Goal: Information Seeking & Learning: Learn about a topic

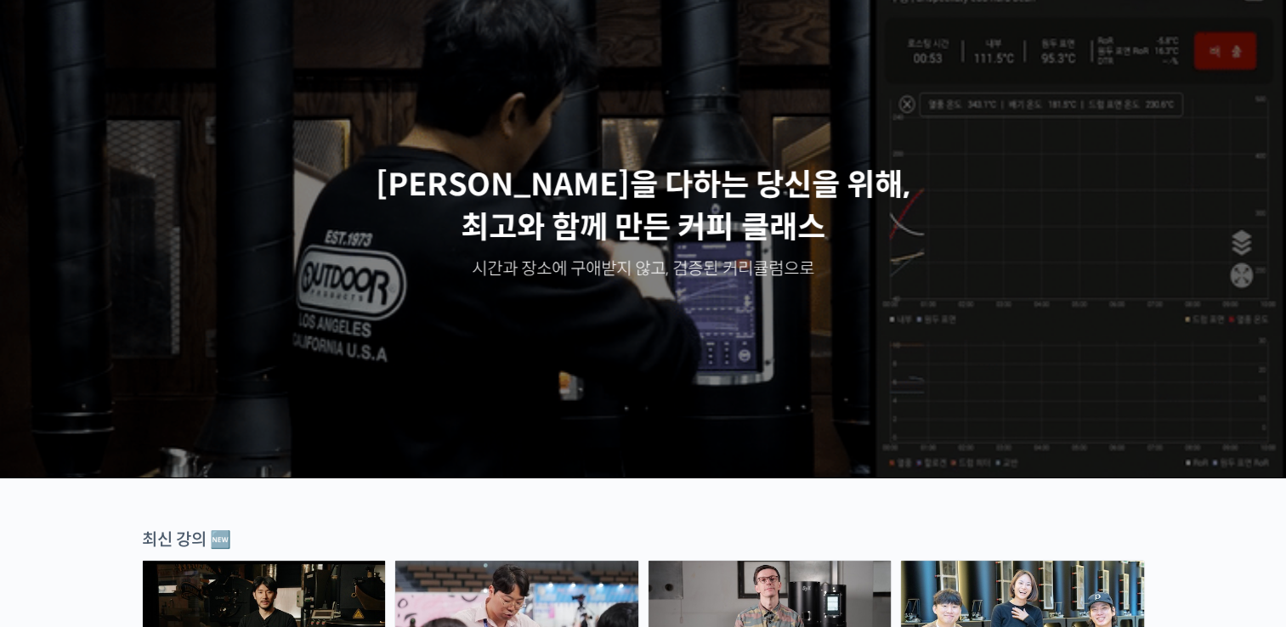
scroll to position [255, 0]
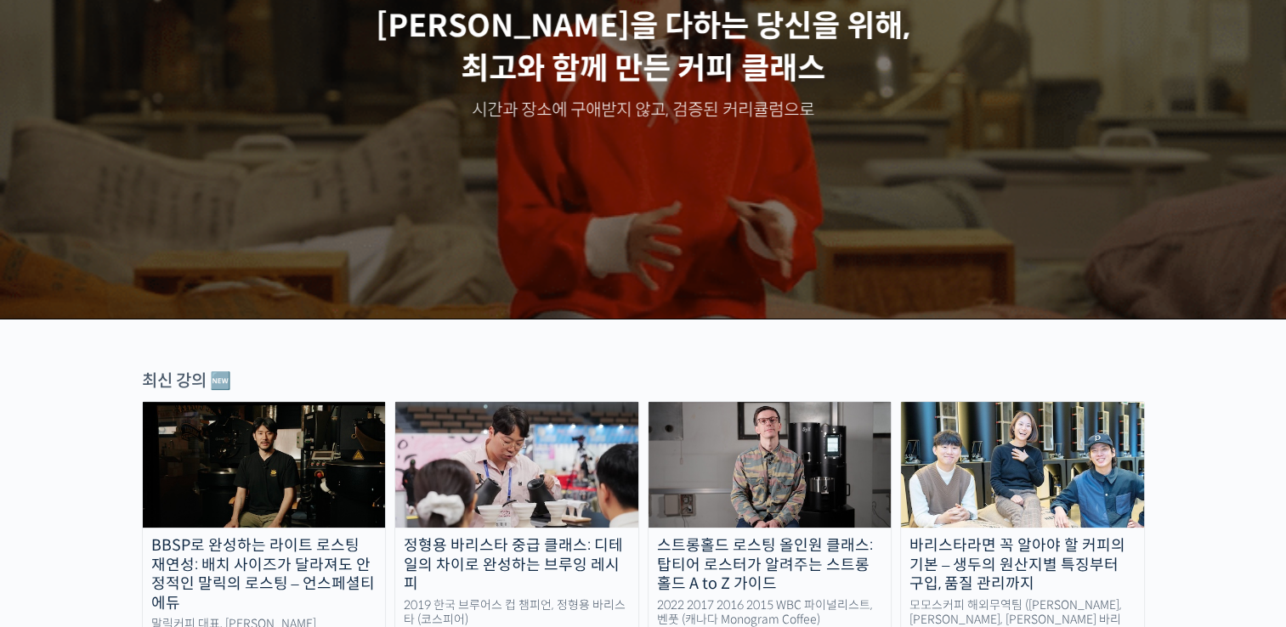
click at [607, 462] on img at bounding box center [516, 465] width 243 height 126
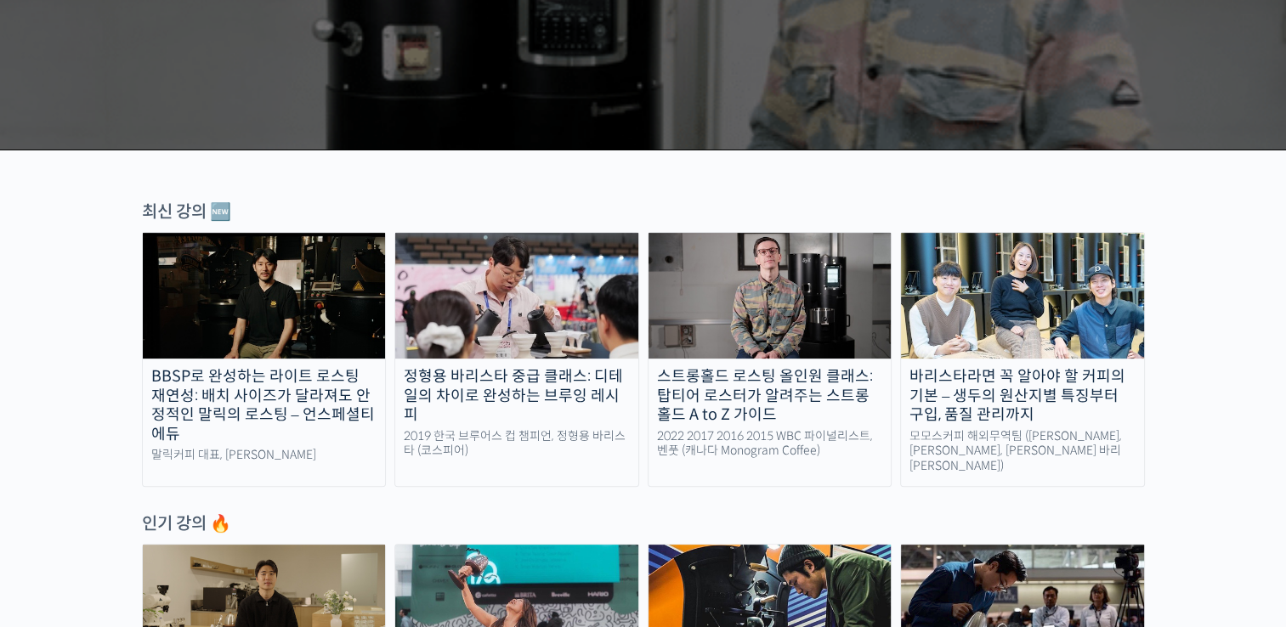
scroll to position [425, 0]
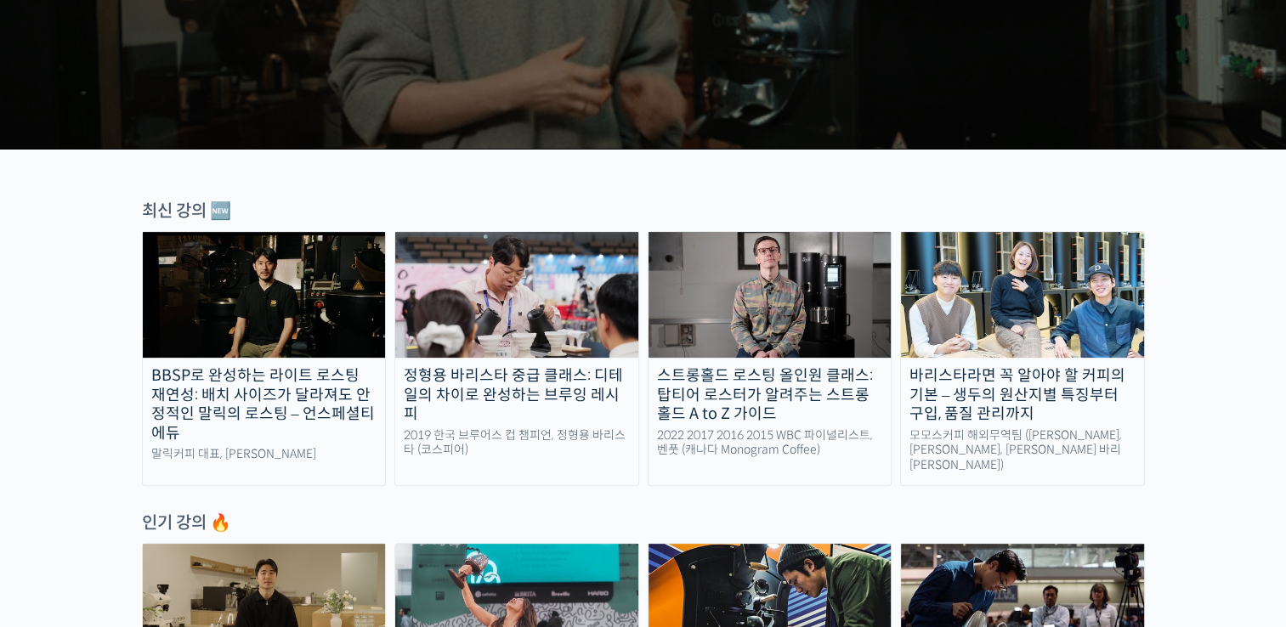
click at [835, 383] on div "스트롱홀드 로스팅 올인원 클래스: 탑티어 로스터가 알려주는 스트롱홀드 A to Z 가이드" at bounding box center [770, 395] width 243 height 58
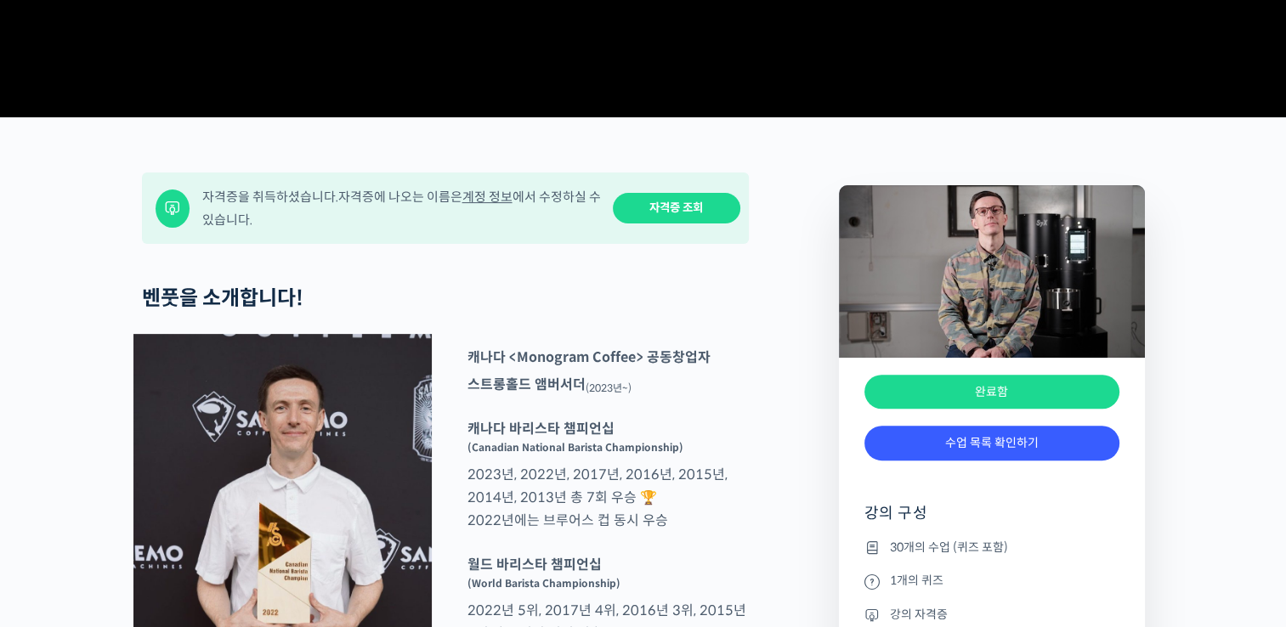
scroll to position [680, 0]
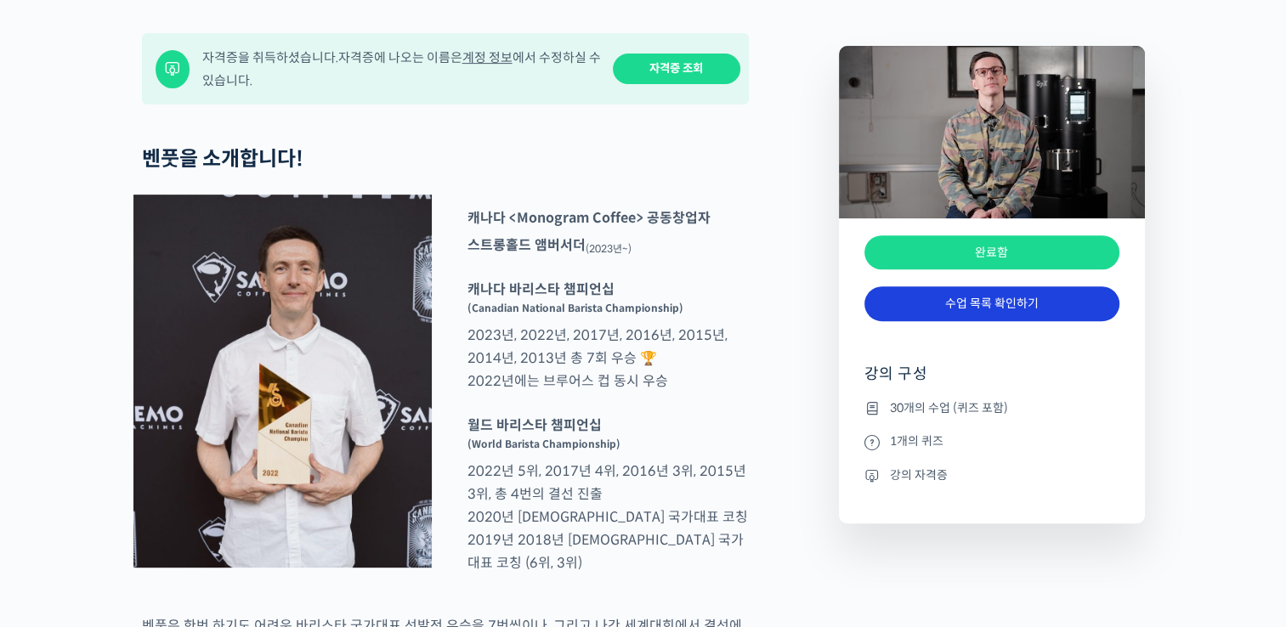
click at [903, 321] on link "수업 목록 확인하기" at bounding box center [992, 303] width 255 height 35
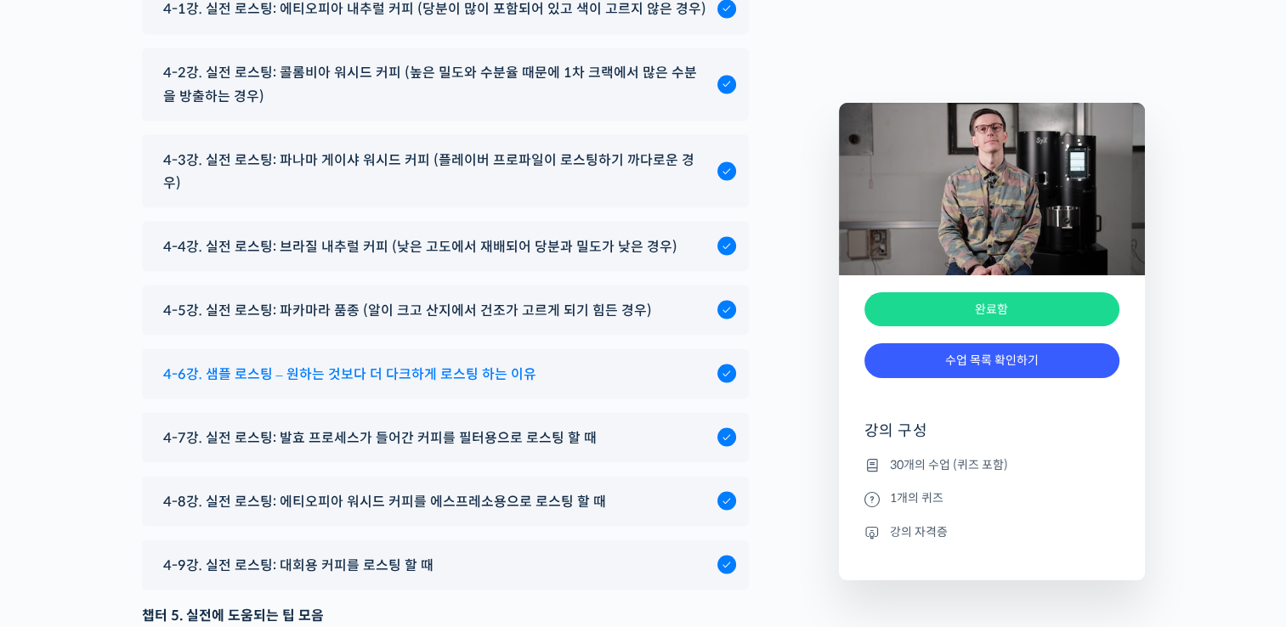
scroll to position [9549, 0]
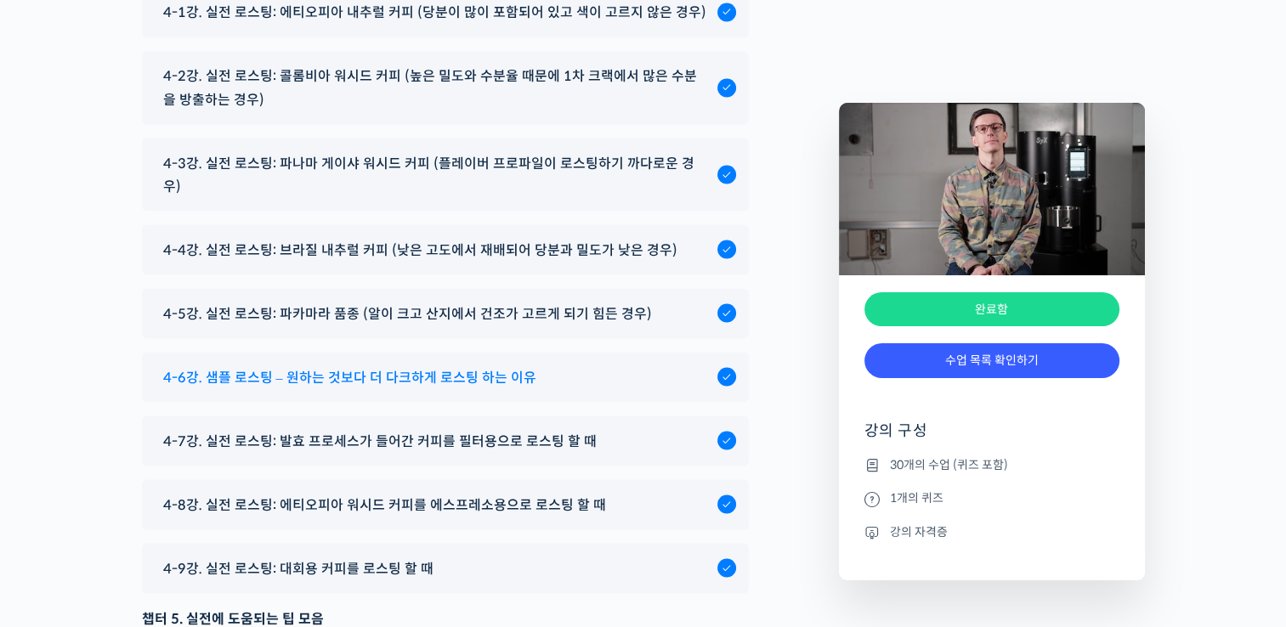
click at [343, 388] on span "4-6강. 샘플 로스팅 – 원하는 것보다 더 다크하게 로스팅 하는 이유" at bounding box center [349, 377] width 373 height 23
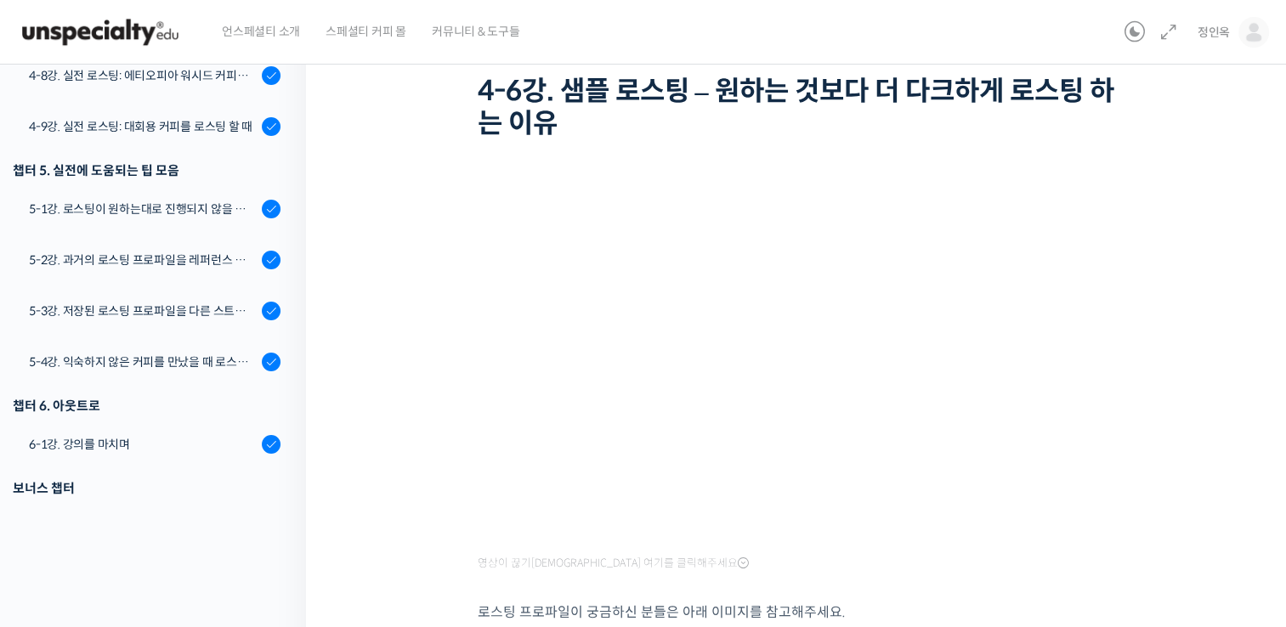
scroll to position [77, 0]
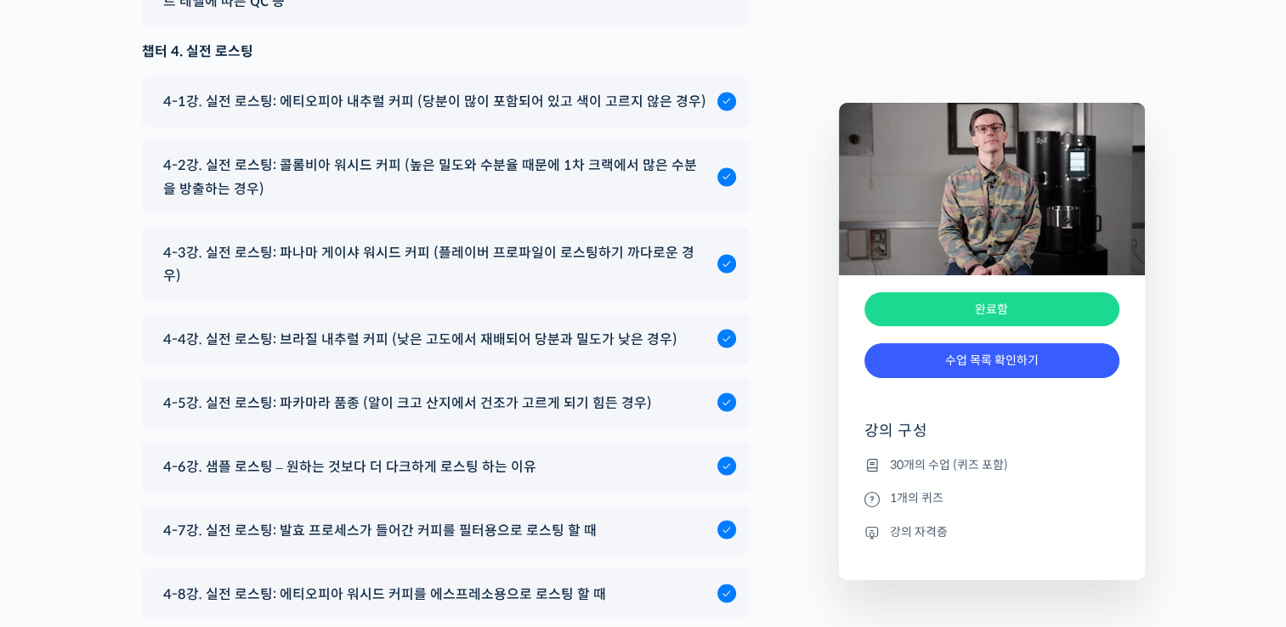
scroll to position [9463, 0]
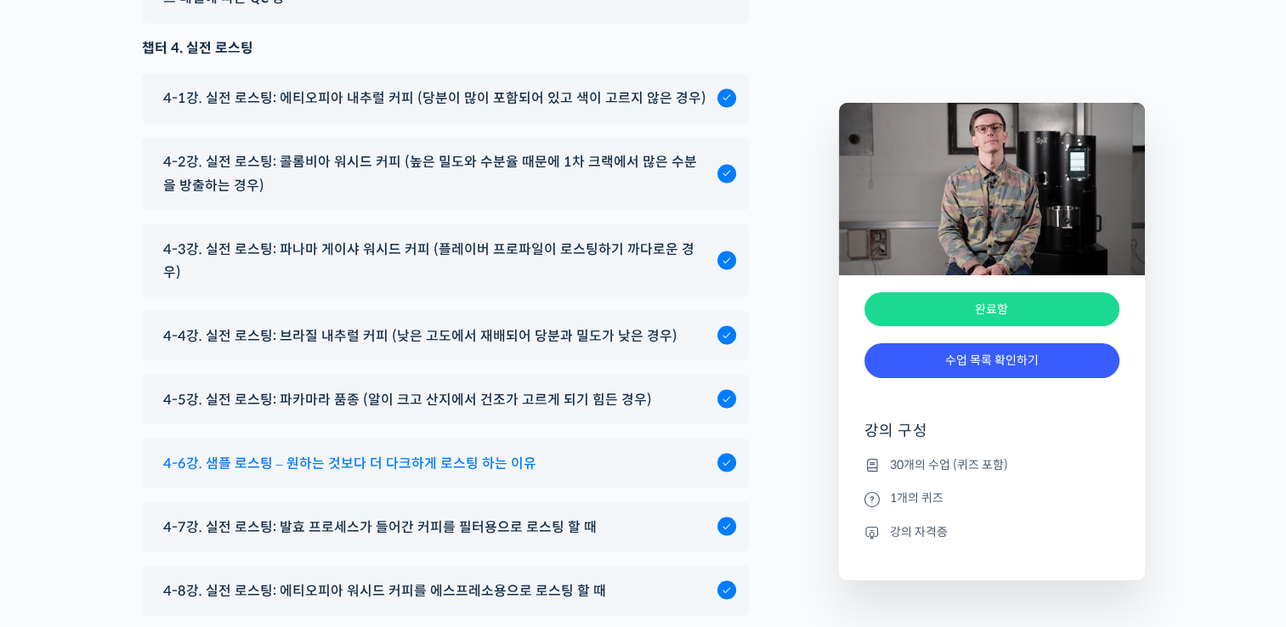
click at [465, 467] on span "4-6강. 샘플 로스팅 – 원하는 것보다 더 다크하게 로스팅 하는 이유" at bounding box center [349, 462] width 373 height 23
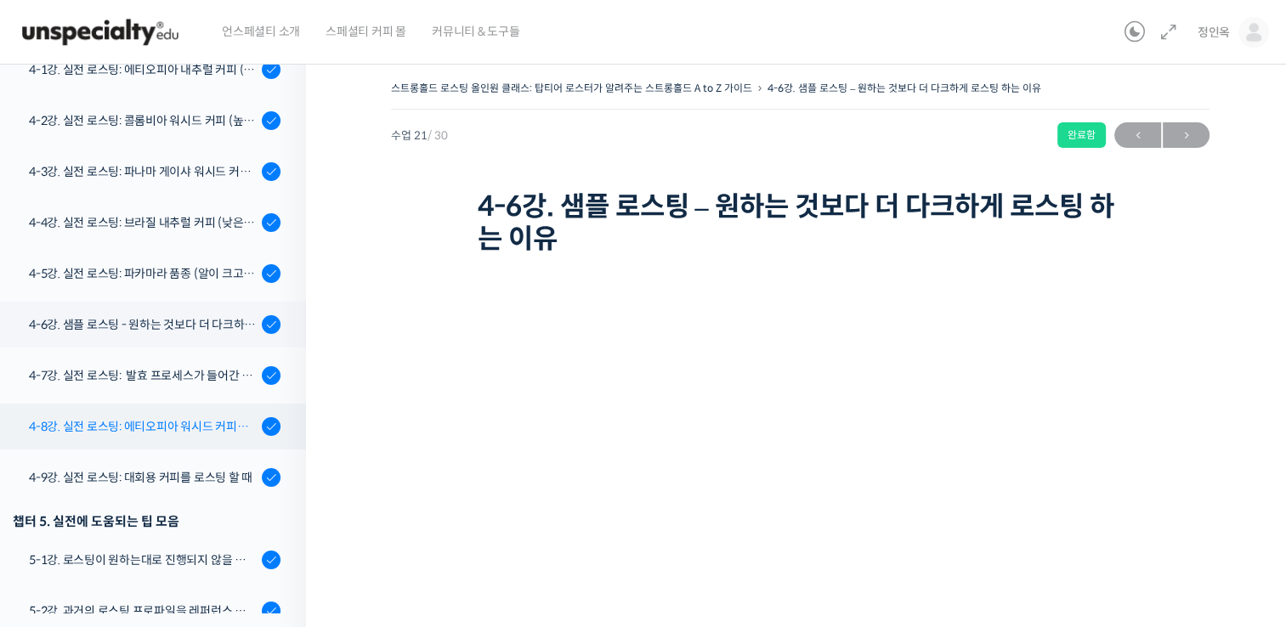
scroll to position [1132, 0]
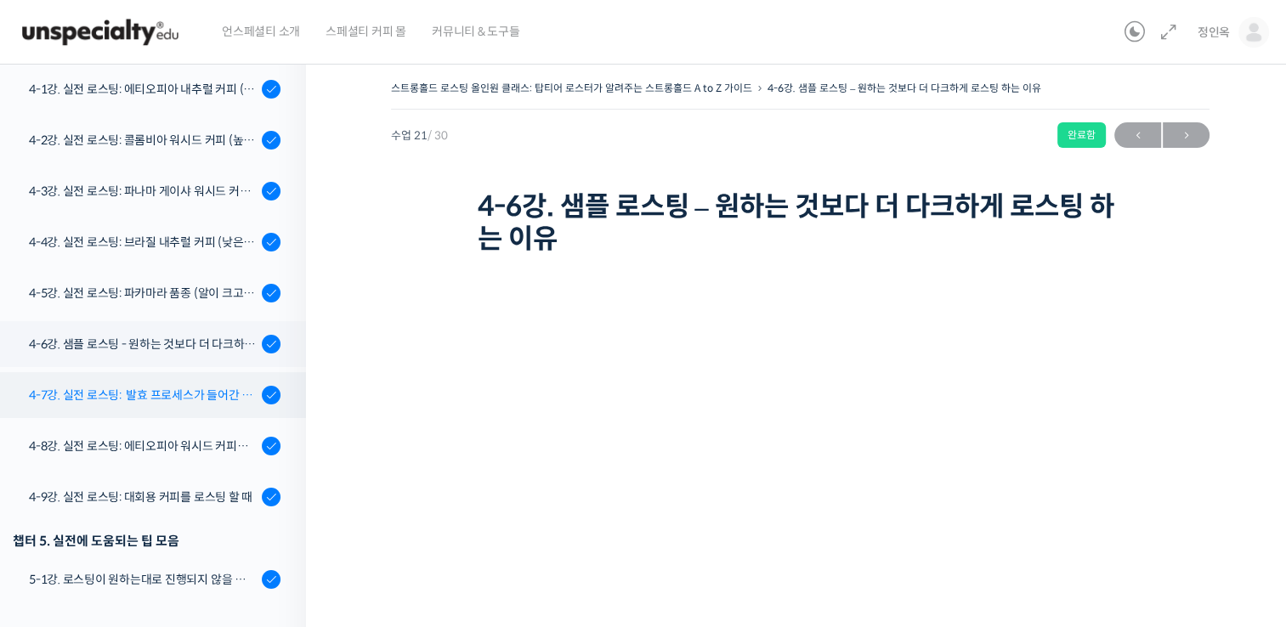
click at [173, 393] on div "4-7강. 실전 로스팅: 발효 프로세스가 들어간 커피를 필터용으로 로스팅 할 때" at bounding box center [143, 395] width 228 height 19
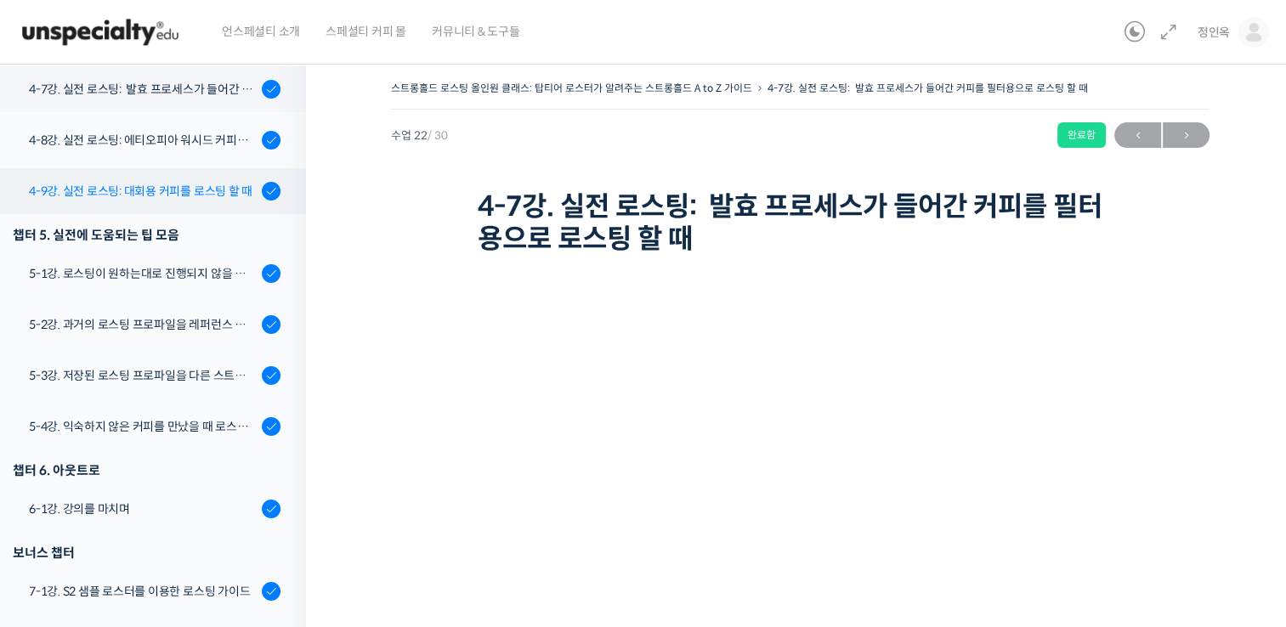
scroll to position [1353, 0]
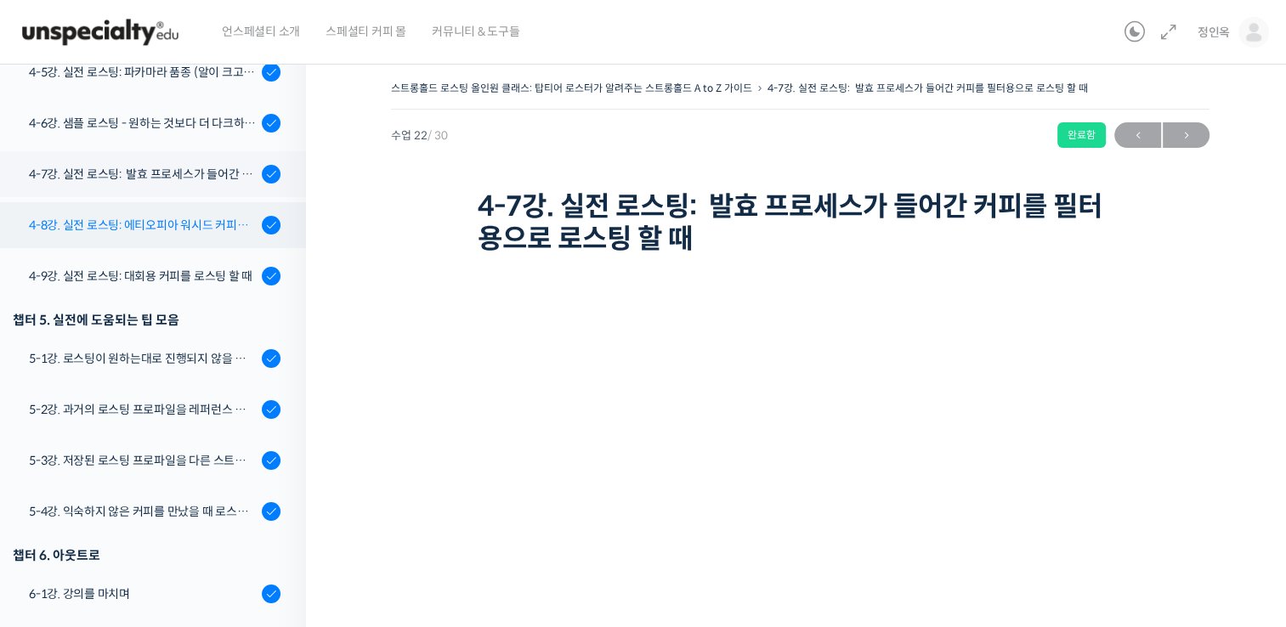
click at [185, 223] on div "4-8강. 실전 로스팅: 에티오피아 워시드 커피를 에스프레소용으로 로스팅 할 때" at bounding box center [143, 225] width 228 height 19
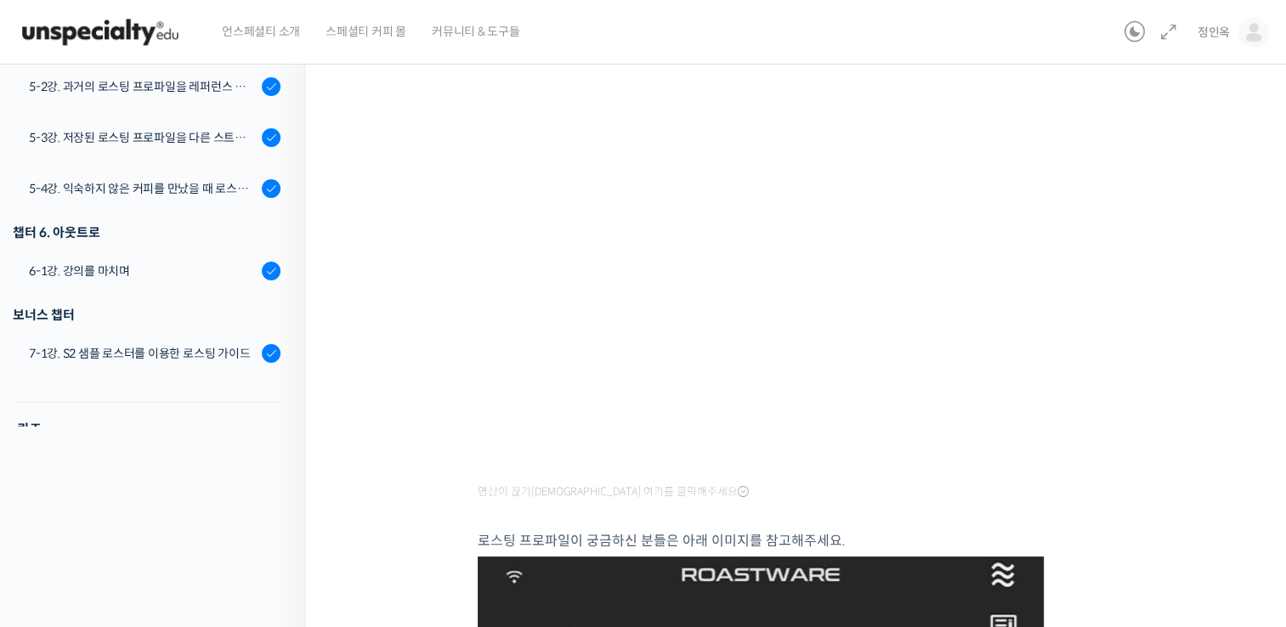
scroll to position [160, 0]
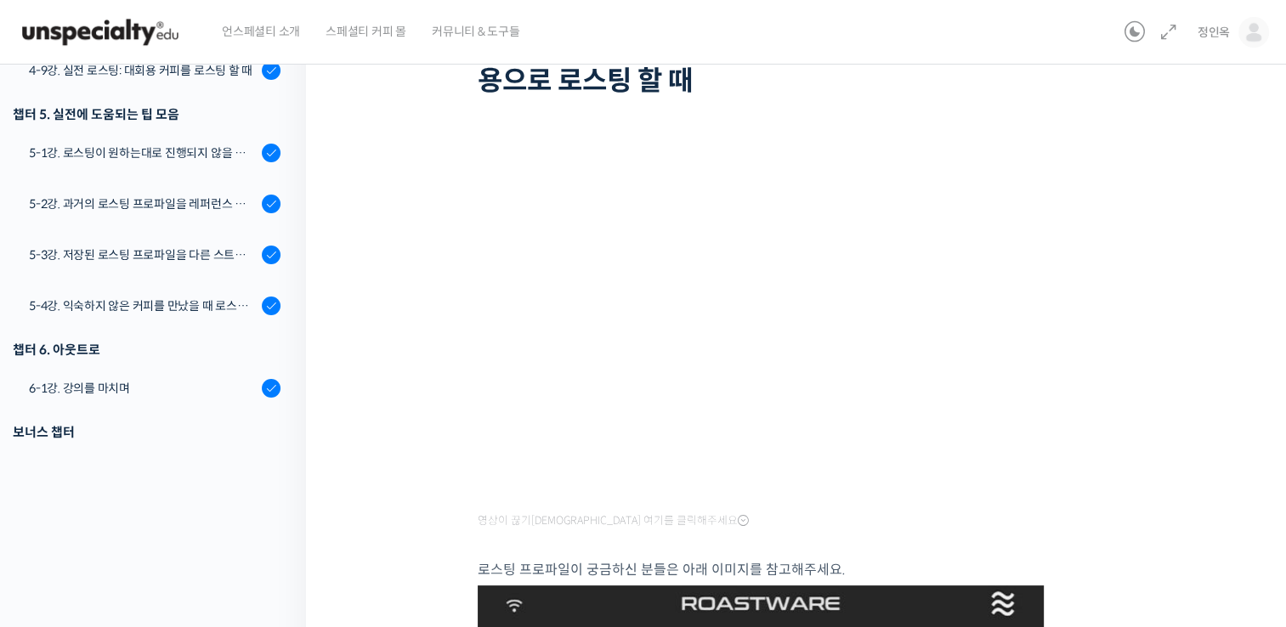
scroll to position [1405, 0]
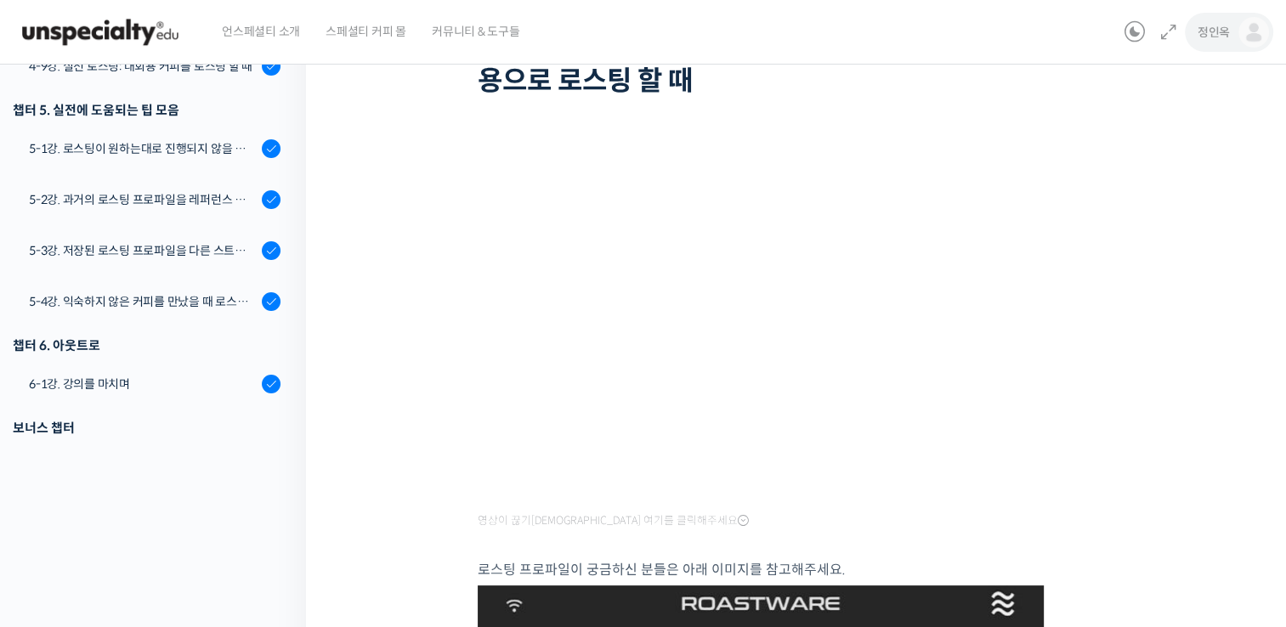
click at [1253, 37] on img at bounding box center [1254, 32] width 31 height 31
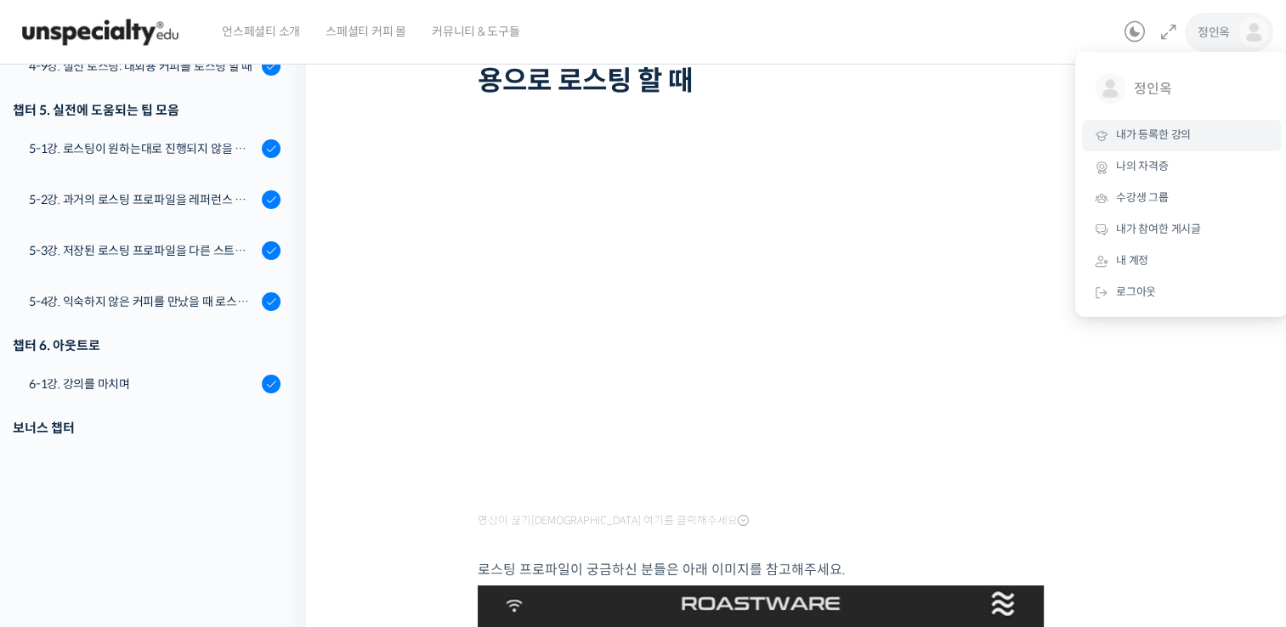
click at [1181, 132] on span "내가 등록한 강의" at bounding box center [1153, 135] width 75 height 14
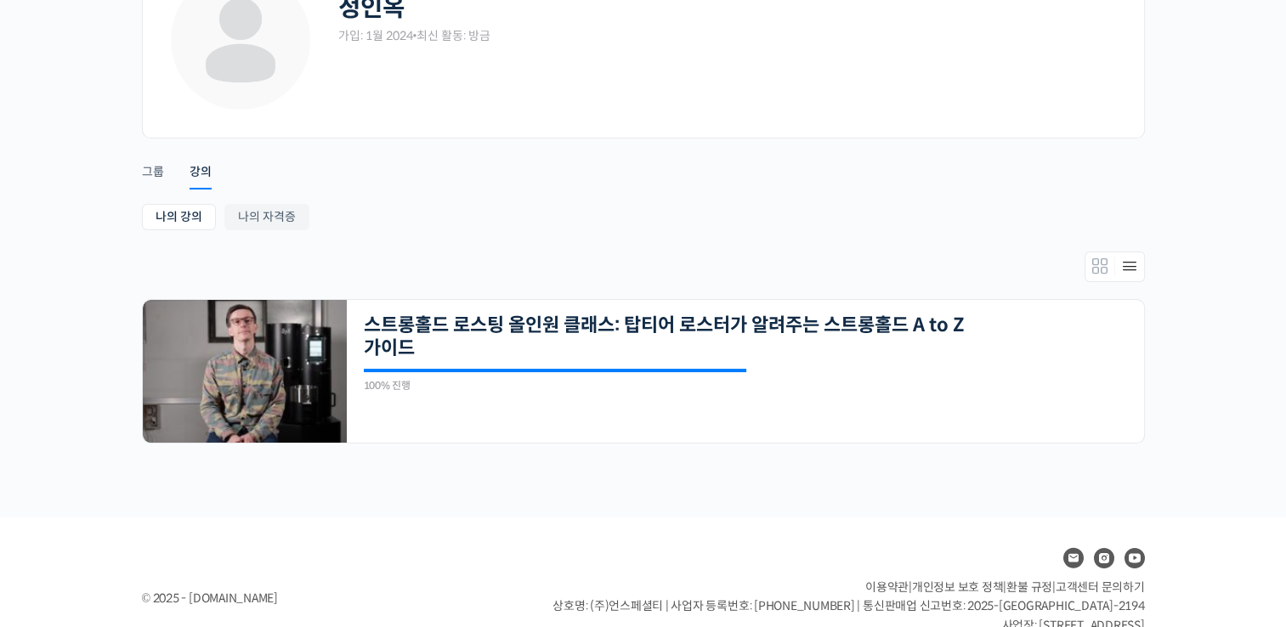
scroll to position [187, 0]
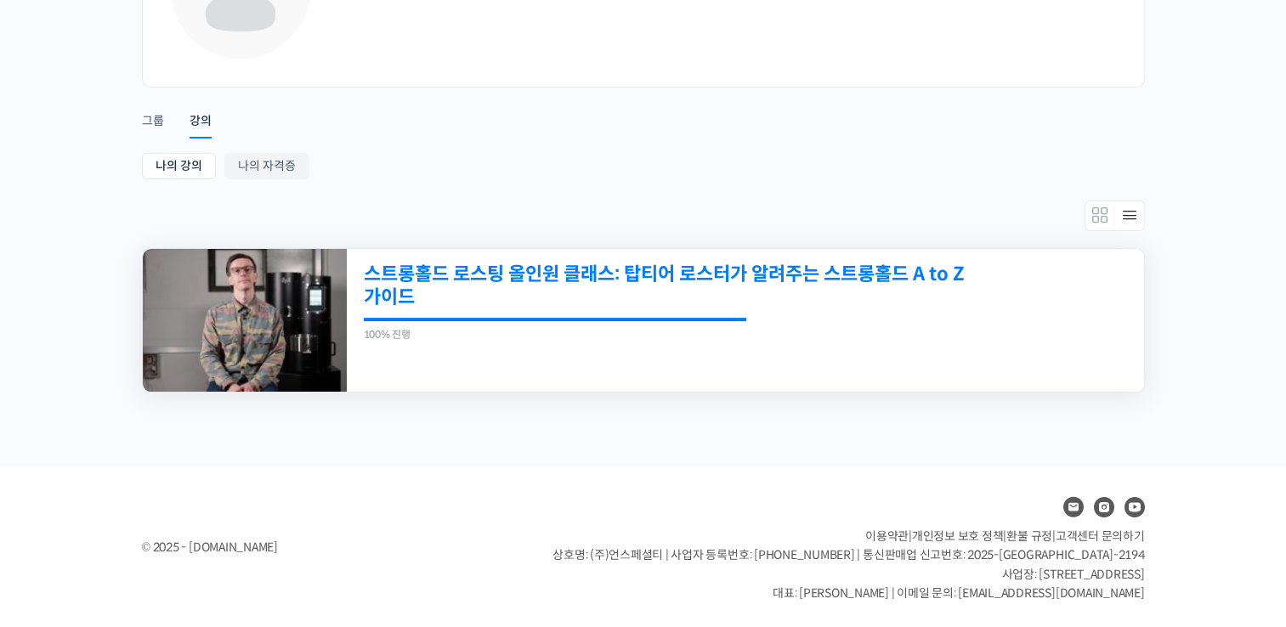
click at [466, 281] on link "스트롱홀드 로스팅 올인원 클래스: 탑티어 로스터가 알려주는 스트롱홀드 A to Z 가이드" at bounding box center [669, 286] width 610 height 47
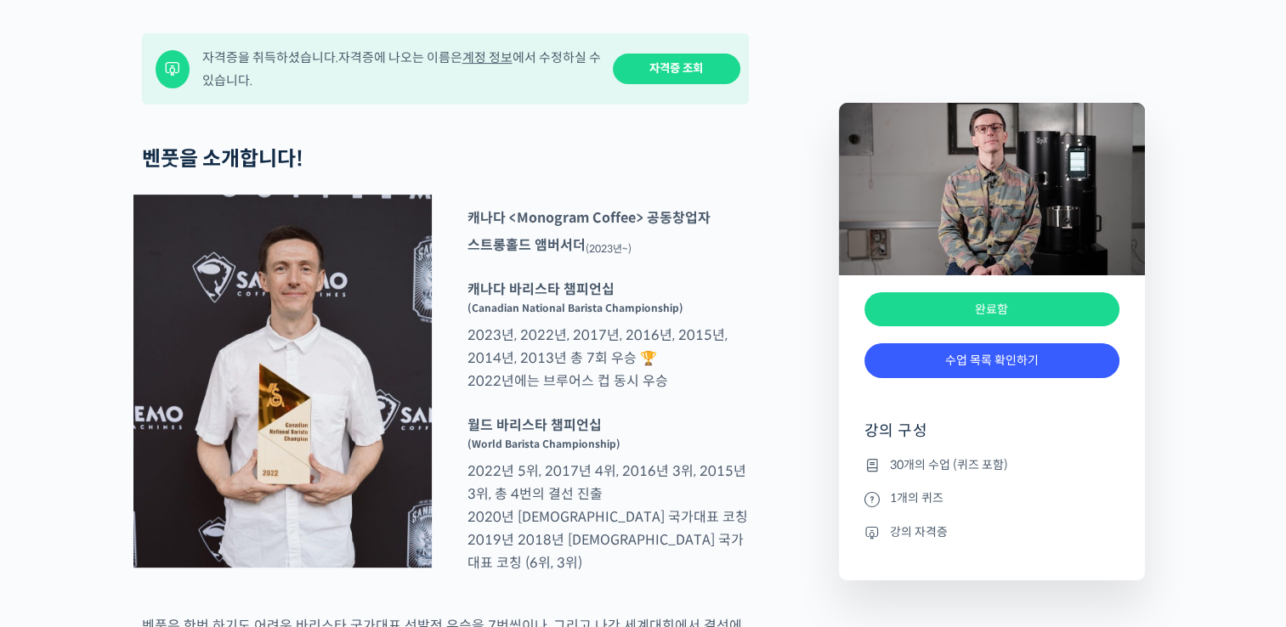
scroll to position [691, 0]
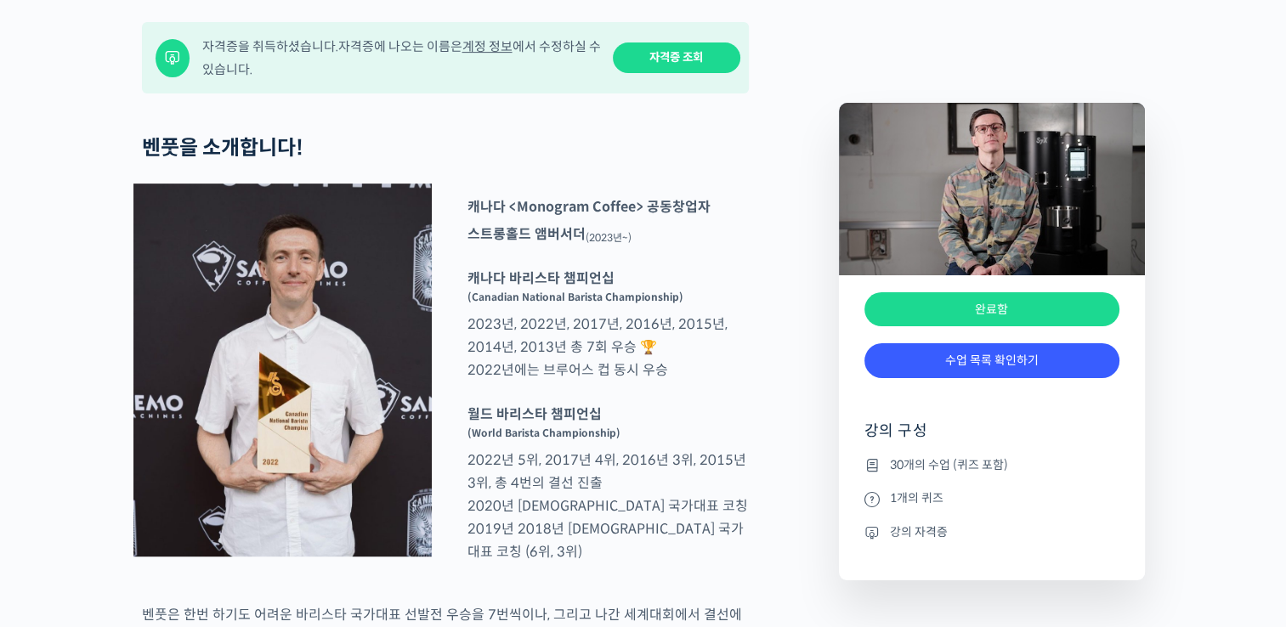
click at [679, 74] on link "자격증 조회" at bounding box center [677, 58] width 128 height 31
